Goal: Transaction & Acquisition: Download file/media

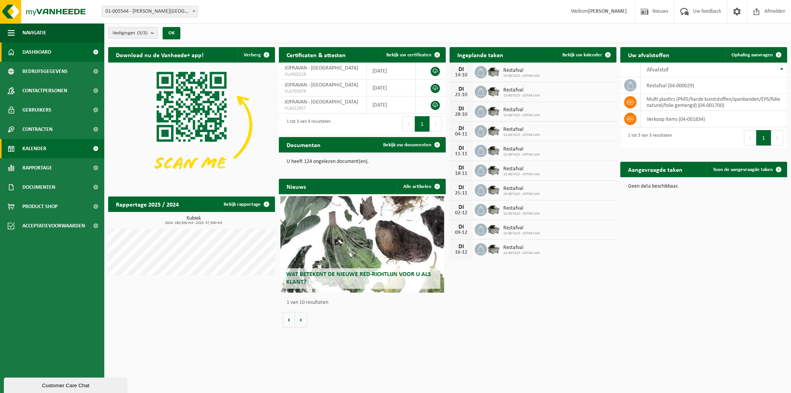
click at [28, 153] on span "Kalender" at bounding box center [34, 148] width 24 height 19
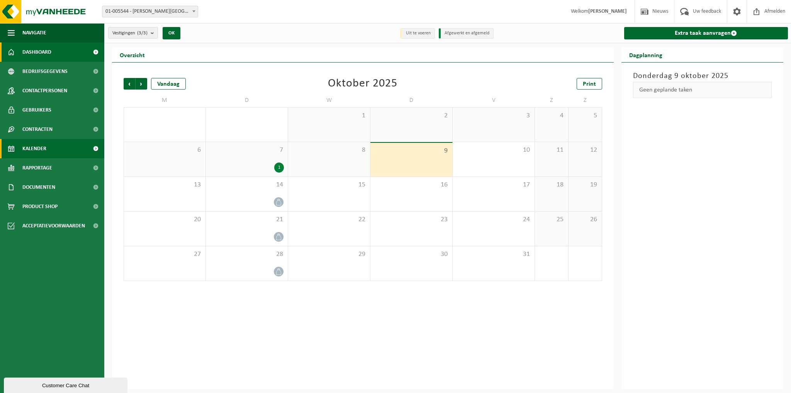
click at [38, 51] on span "Dashboard" at bounding box center [36, 51] width 29 height 19
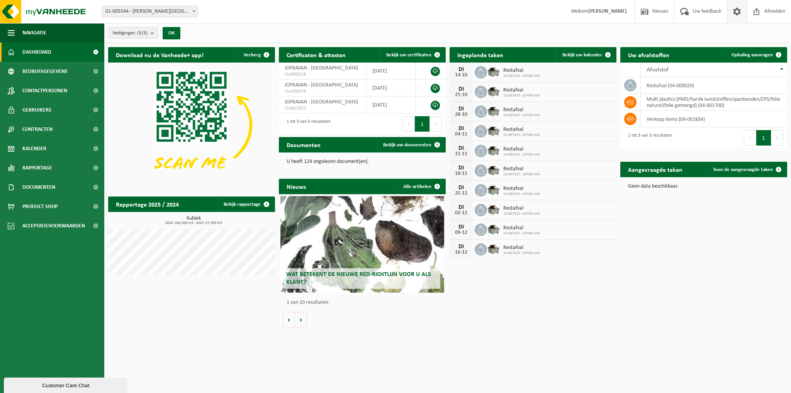
click at [737, 13] on span at bounding box center [737, 11] width 12 height 23
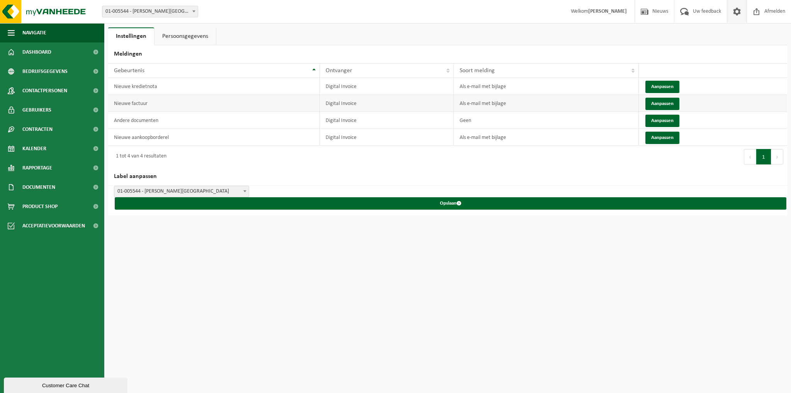
click at [157, 101] on td "Nieuwe factuur" at bounding box center [214, 103] width 212 height 17
click at [657, 102] on button "Aanpassen" at bounding box center [662, 104] width 34 height 12
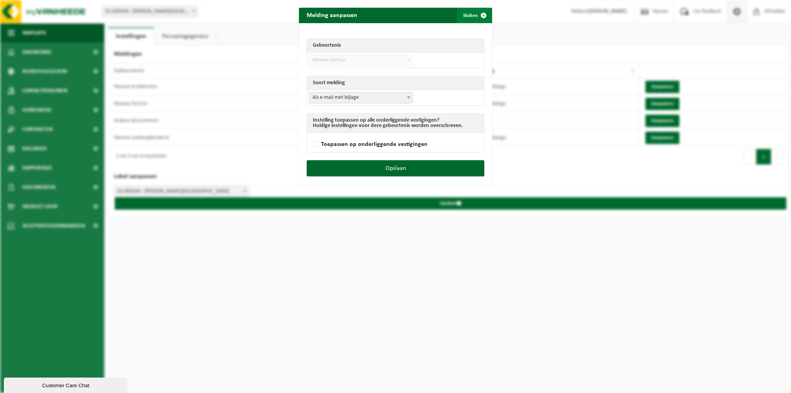
click at [477, 14] on span "submit" at bounding box center [483, 15] width 15 height 15
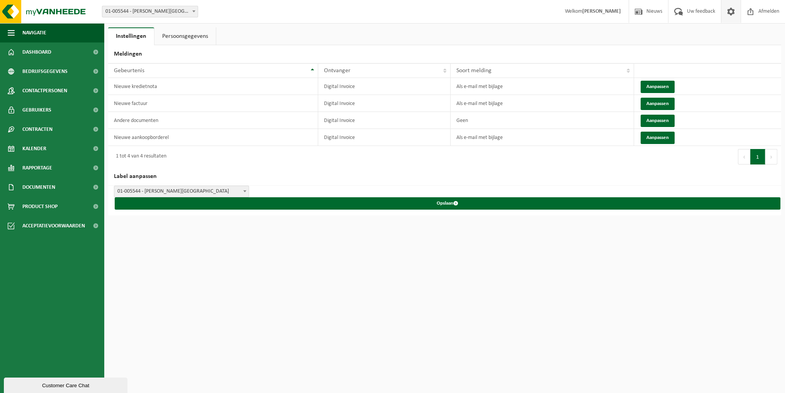
click at [202, 189] on span "01-005544 - [PERSON_NAME][GEOGRAPHIC_DATA]" at bounding box center [181, 191] width 134 height 11
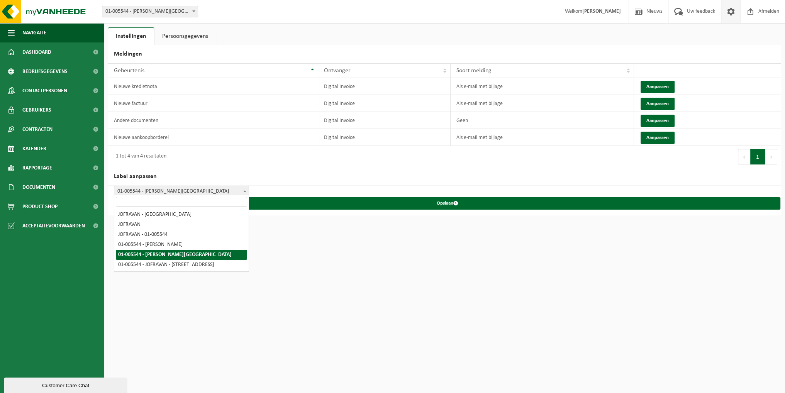
click at [202, 189] on span "01-005544 - [PERSON_NAME][GEOGRAPHIC_DATA]" at bounding box center [181, 191] width 134 height 11
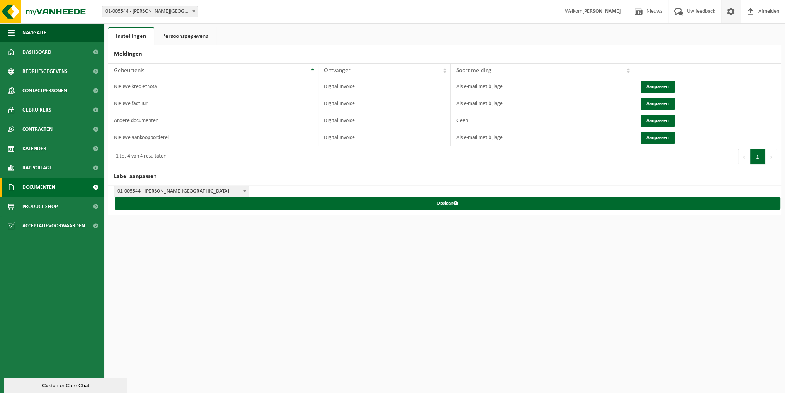
click at [39, 185] on span "Documenten" at bounding box center [38, 187] width 33 height 19
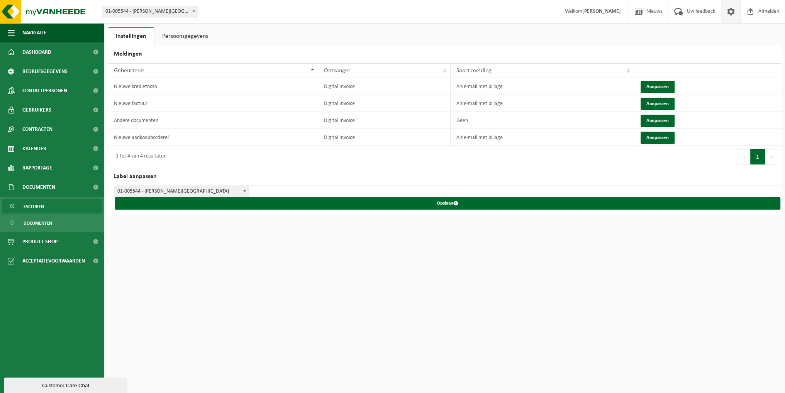
click at [36, 207] on span "Facturen" at bounding box center [34, 206] width 20 height 15
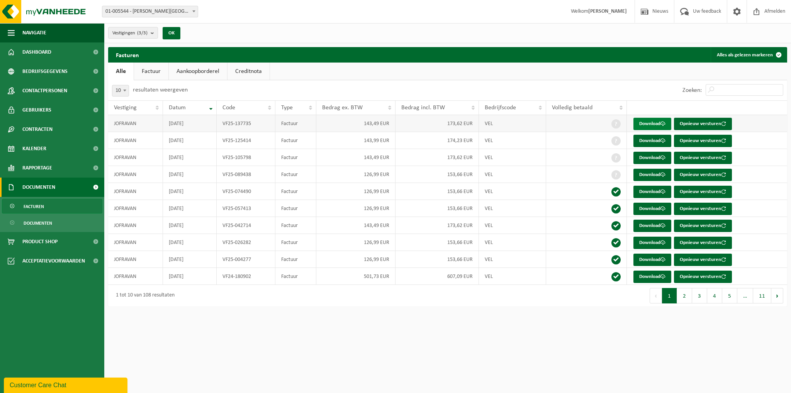
click at [649, 122] on link "Download" at bounding box center [653, 124] width 38 height 12
click at [30, 383] on div "Customer Care Chat" at bounding box center [66, 385] width 112 height 9
click at [30, 383] on div at bounding box center [81, 292] width 155 height 201
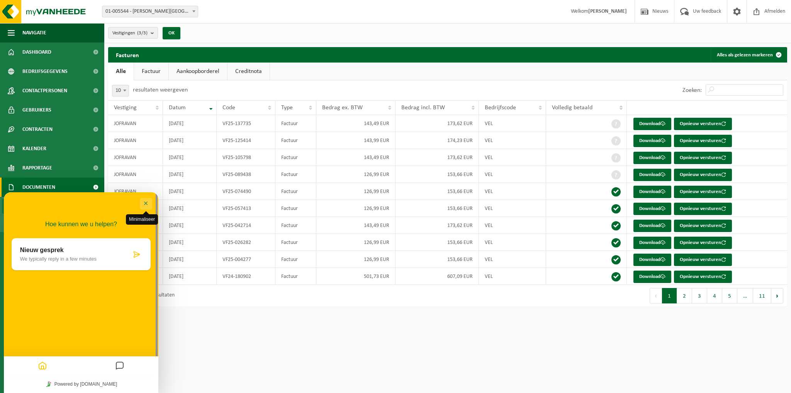
click at [146, 206] on button "Minimaliseer" at bounding box center [146, 204] width 12 height 12
